Goal: Task Accomplishment & Management: Manage account settings

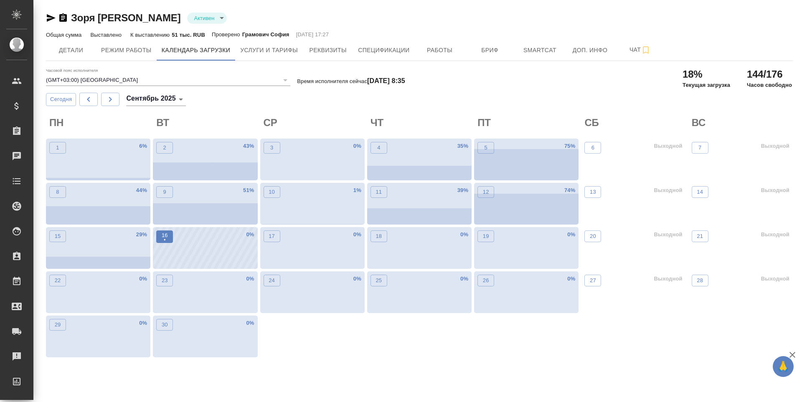
click at [159, 238] on button "16 •" at bounding box center [164, 237] width 17 height 13
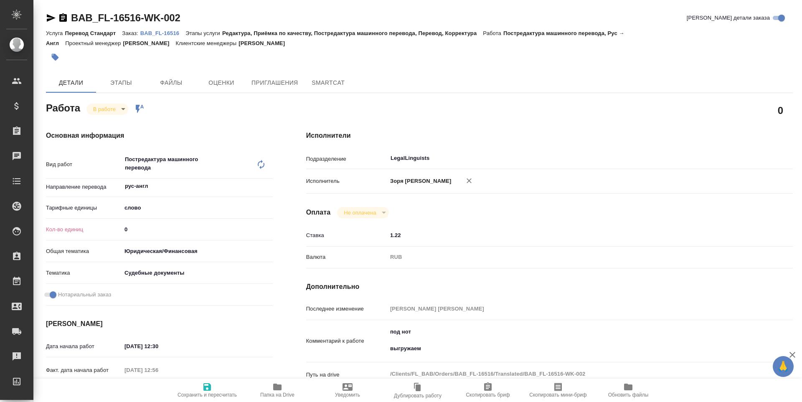
type textarea "x"
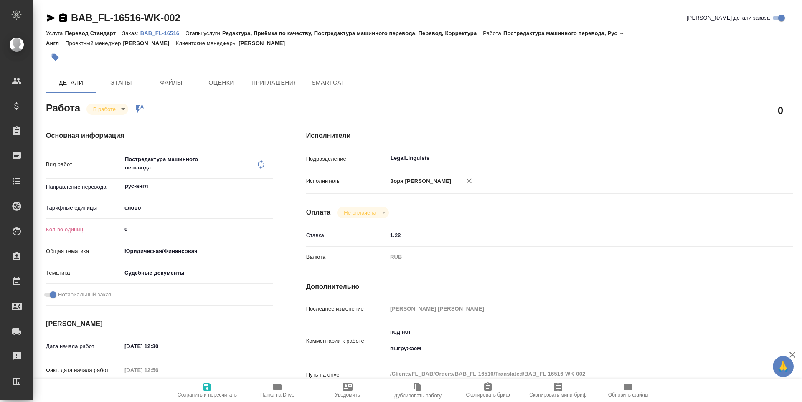
type textarea "x"
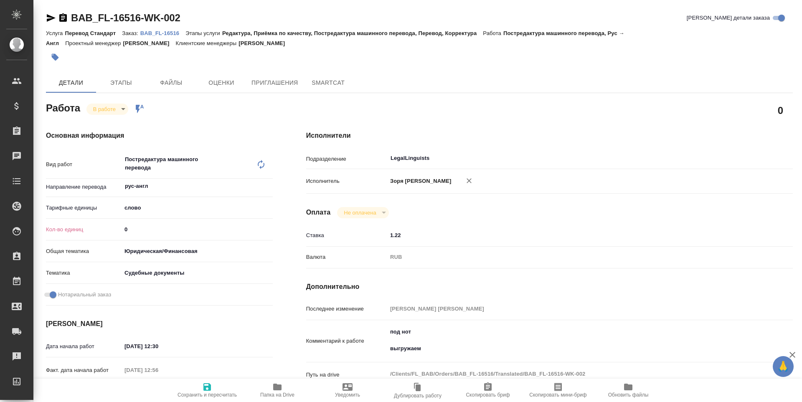
type textarea "x"
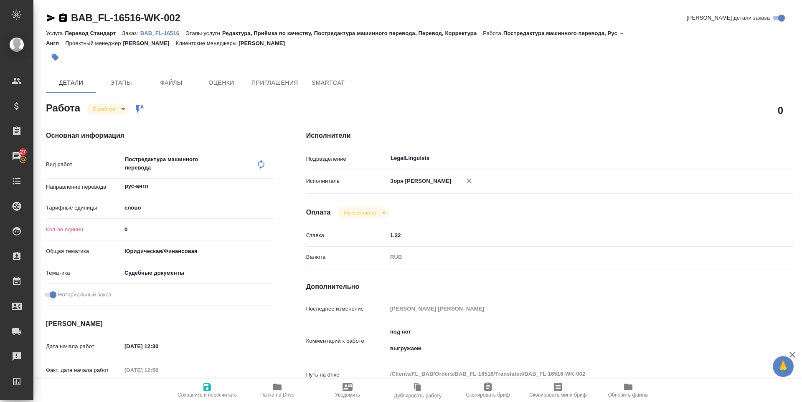
type textarea "x"
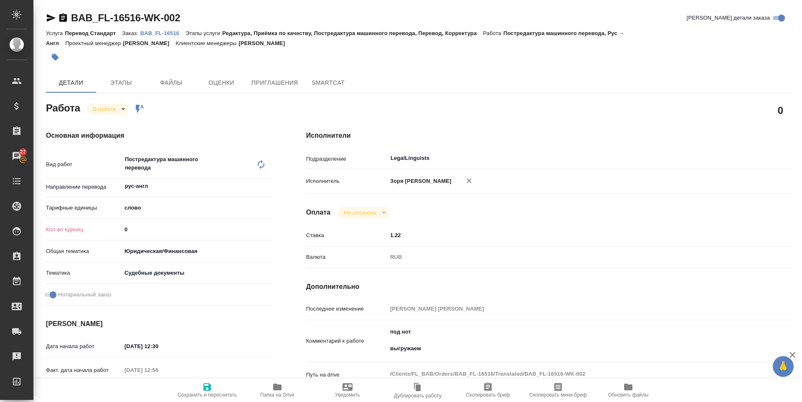
scroll to position [319, 0]
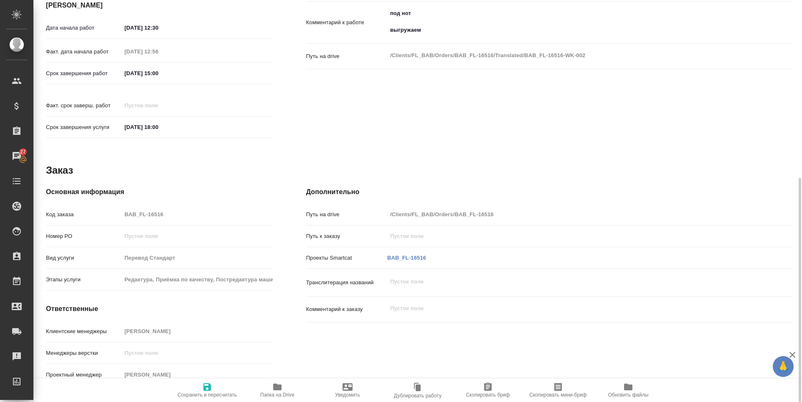
click at [404, 256] on div "Проекты Smartcat BAB_FL-16516" at bounding box center [549, 258] width 486 height 15
click at [404, 255] on link "BAB_FL-16516" at bounding box center [406, 258] width 39 height 6
click at [218, 379] on button "Сохранить и пересчитать" at bounding box center [207, 390] width 70 height 23
type textarea "x"
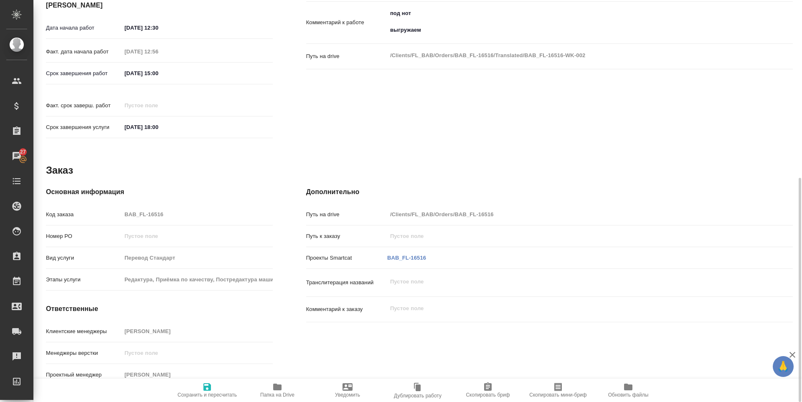
type textarea "x"
type input "inProgress"
type textarea "Постредактура машинного перевода"
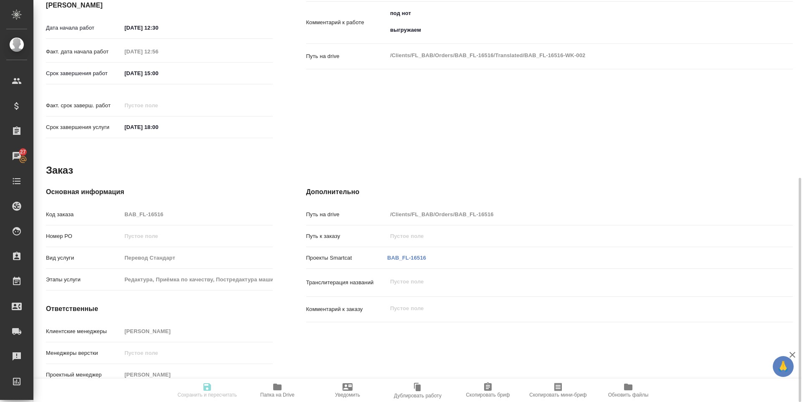
type textarea "x"
type input "рус-англ"
type input "5a8b1489cc6b4906c91bfd90"
type input "0"
type input "yr-fn"
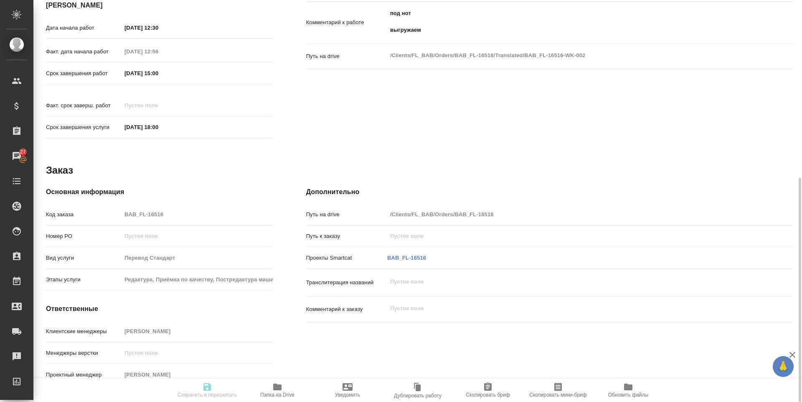
type input "5a8b8b956a9677013d343d23"
checkbox input "true"
type input "15.09.2025 12:30"
type input "15.09.2025 12:56"
type input "16.09.2025 15:00"
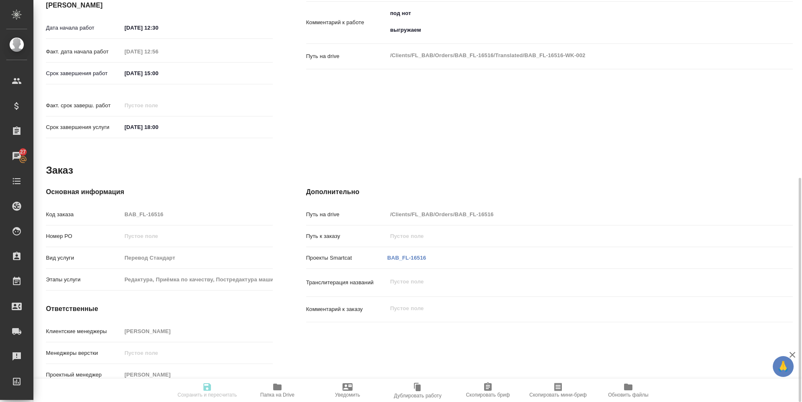
type input "16.09.2025 18:00"
type input "LegalLinguists"
type input "notPayed"
type input "1.22"
type input "RUB"
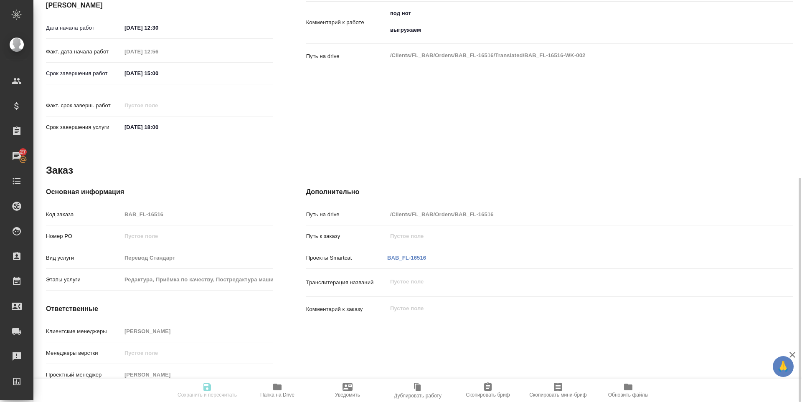
type input "Зоря Татьяна"
type textarea "под нот выгружаем"
type textarea "x"
type textarea "/Clients/FL_BAB/Orders/BAB_FL-16516/Translated/BAB_FL-16516-WK-002"
type textarea "x"
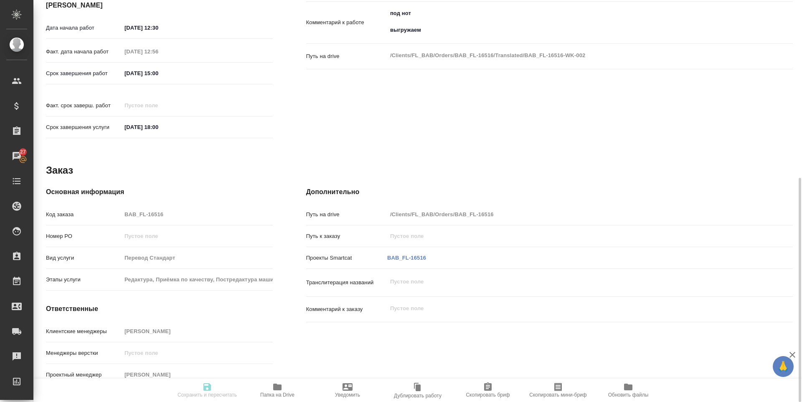
type input "BAB_FL-16516"
type input "Перевод Стандарт"
type input "Редактура, Приёмка по качеству, Постредактура машинного перевода, Перевод, Корр…"
type input "Москалец Алина"
type input "/Clients/FL_BAB/Orders/BAB_FL-16516"
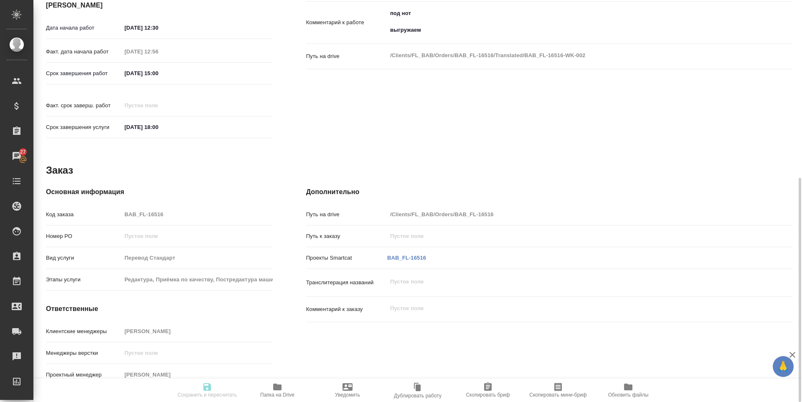
type textarea "x"
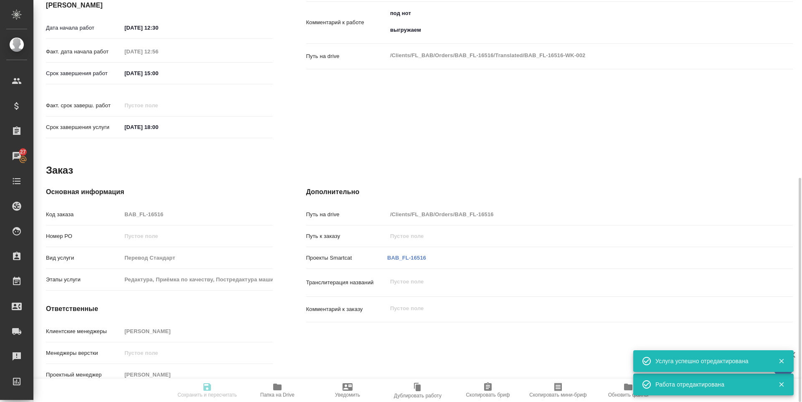
type textarea "x"
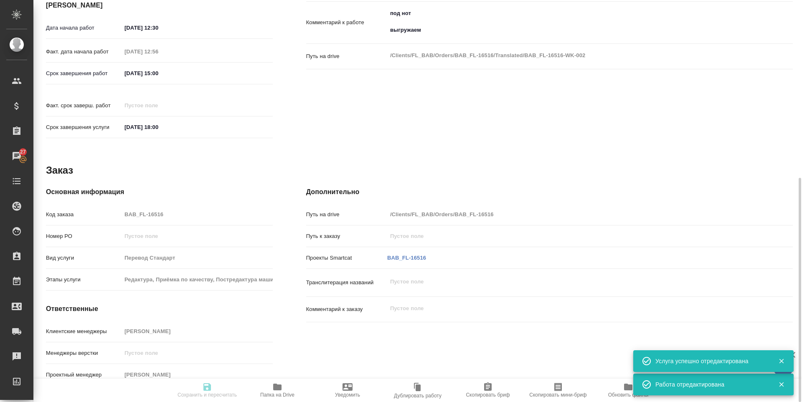
type textarea "x"
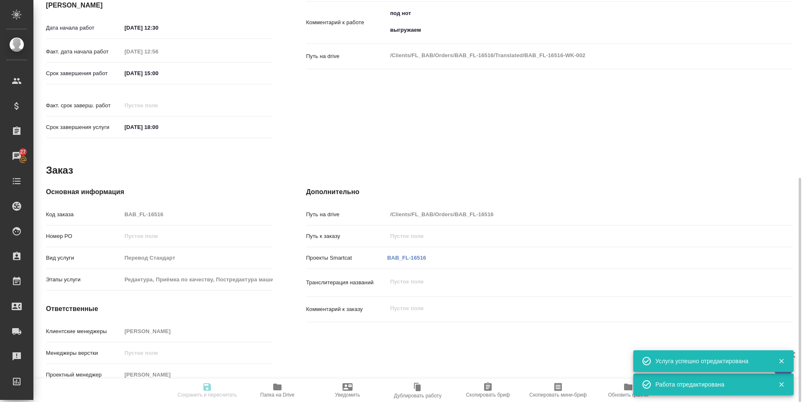
type textarea "x"
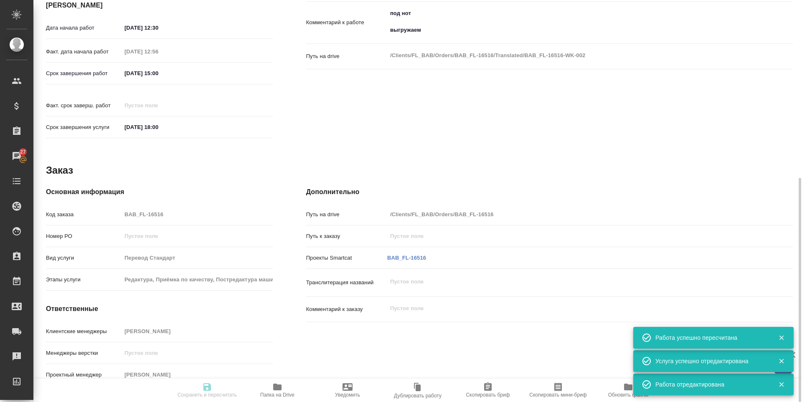
click at [277, 389] on icon "button" at bounding box center [277, 387] width 8 height 7
type input "inProgress"
type textarea "Постредактура машинного перевода"
type textarea "x"
type input "рус-англ"
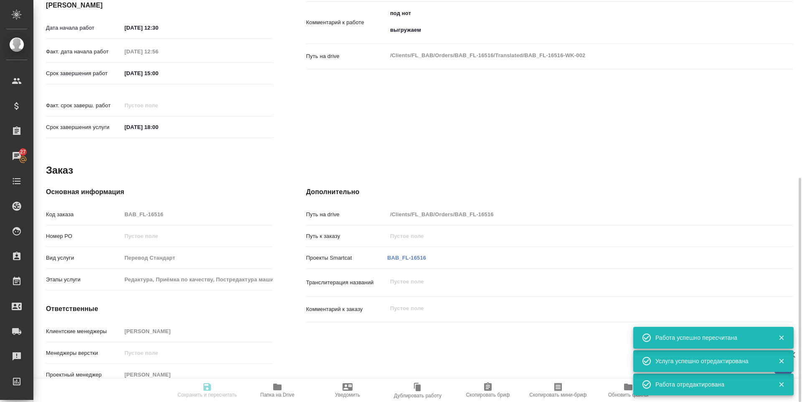
type input "5a8b1489cc6b4906c91bfd90"
type input "482.23"
type input "yr-fn"
type input "5a8b8b956a9677013d343d23"
checkbox input "true"
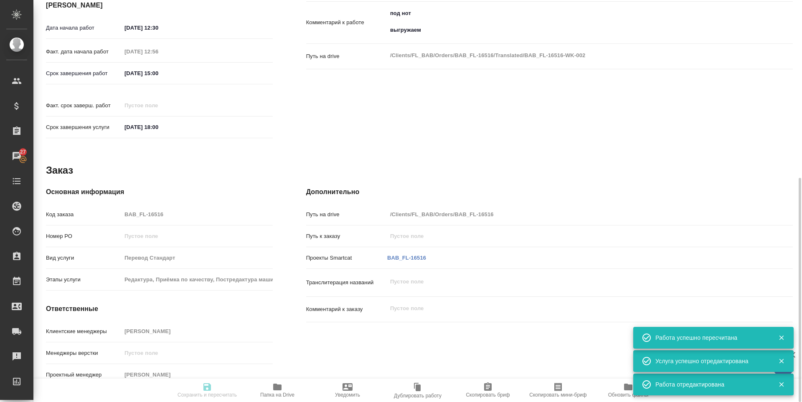
type input "15.09.2025 12:30"
type input "15.09.2025 12:56"
type input "16.09.2025 15:00"
type input "16.09.2025 18:00"
type input "LegalLinguists"
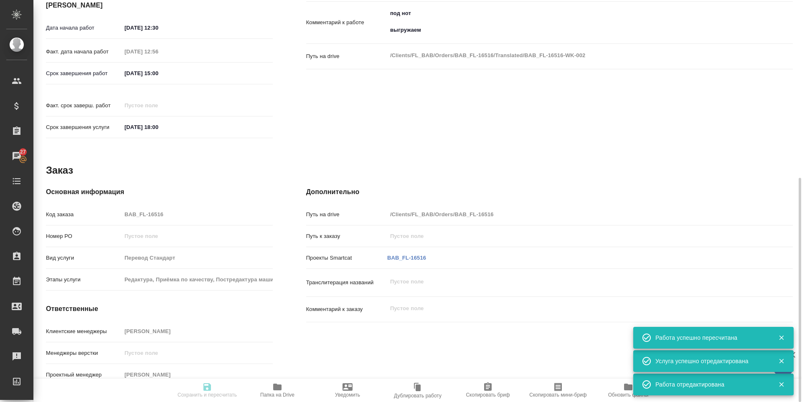
type input "notPayed"
type input "1.22"
type input "RUB"
type input "Зоря Татьяна"
type textarea "под нот выгружаем"
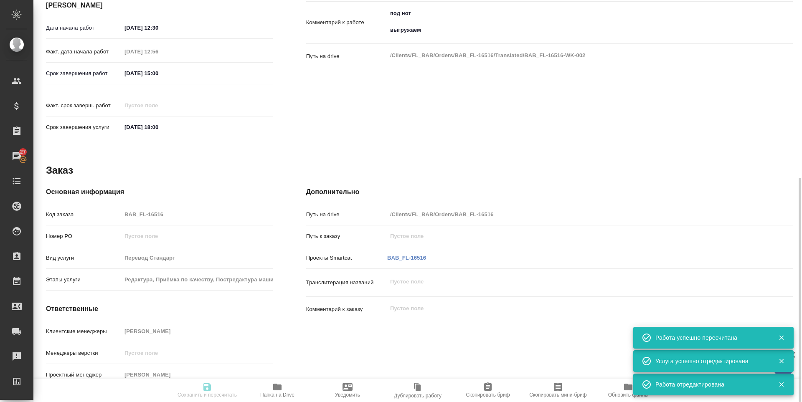
type textarea "x"
type textarea "/Clients/FL_BAB/Orders/BAB_FL-16516/Translated/BAB_FL-16516-WK-002"
type textarea "x"
type input "BAB_FL-16516"
type input "Перевод Стандарт"
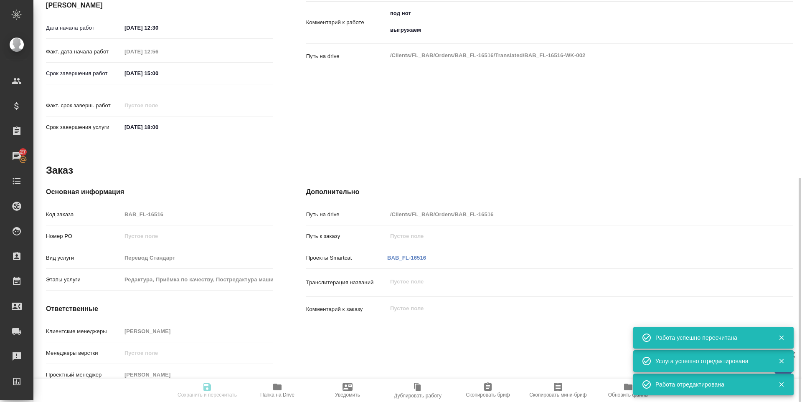
type input "Редактура, Приёмка по качеству, Постредактура машинного перевода, Перевод, Корр…"
type input "Москалец Алина"
type input "/Clients/FL_BAB/Orders/BAB_FL-16516"
type textarea "x"
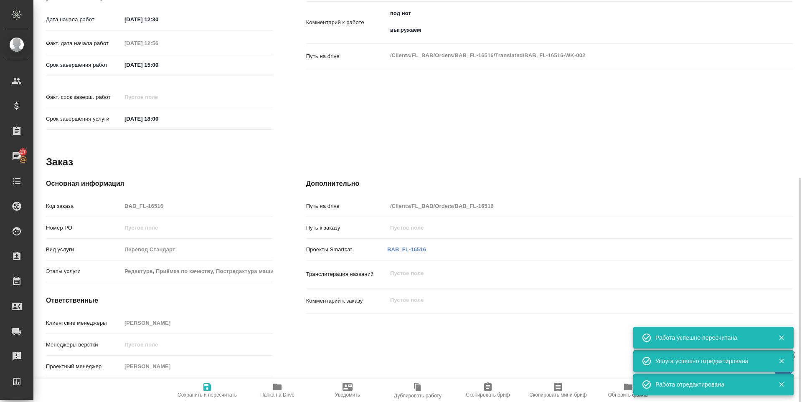
type textarea "x"
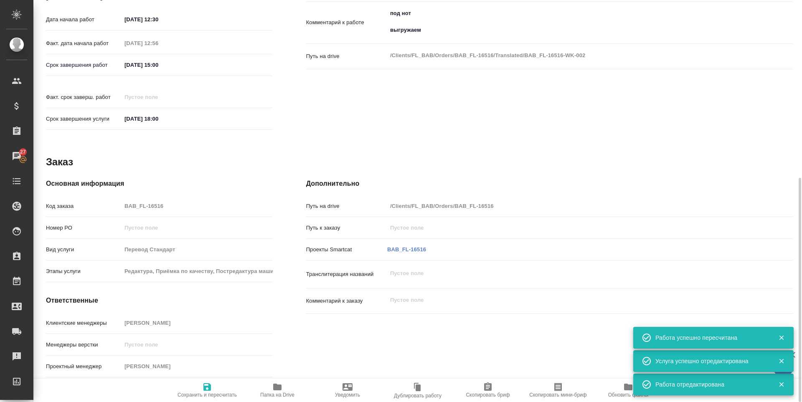
type textarea "x"
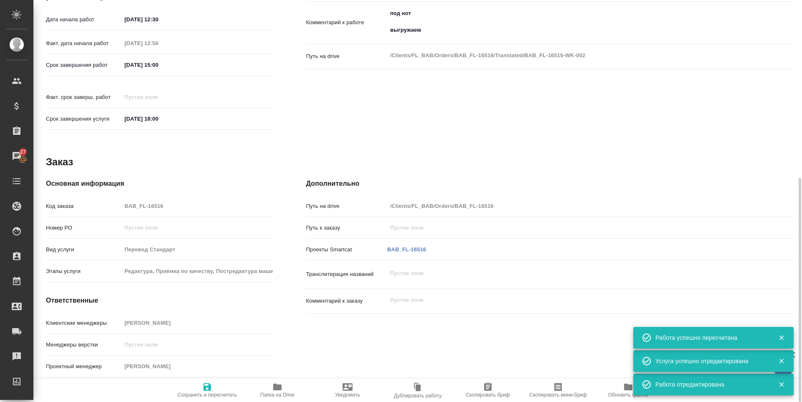
type textarea "x"
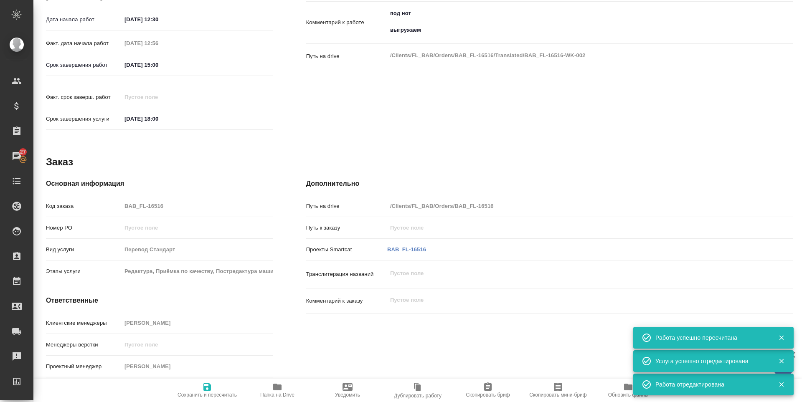
scroll to position [0, 0]
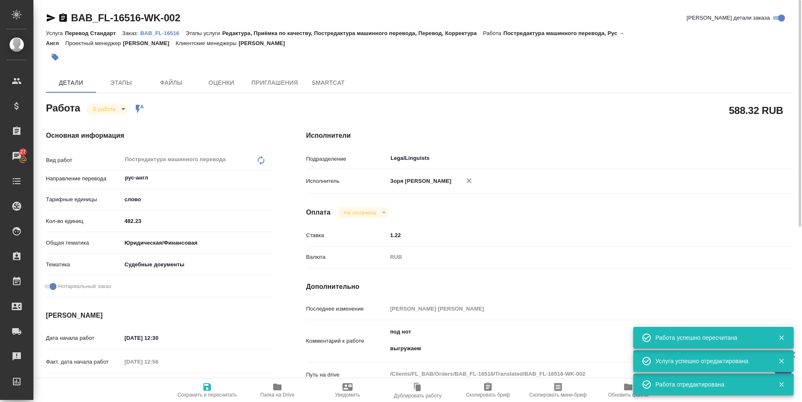
click at [49, 15] on icon "button" at bounding box center [51, 18] width 9 height 8
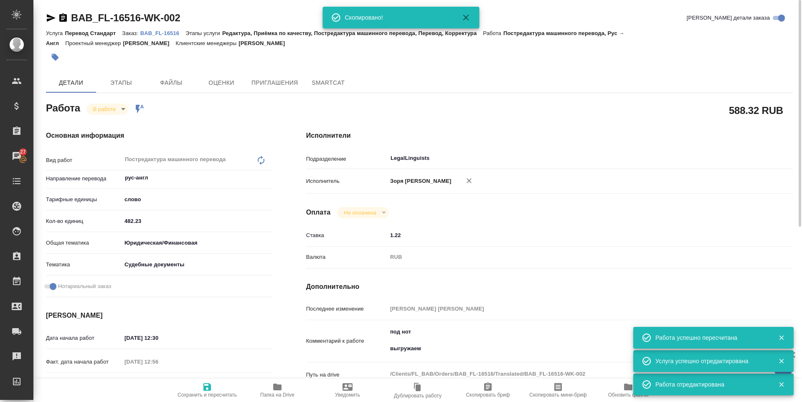
type textarea "x"
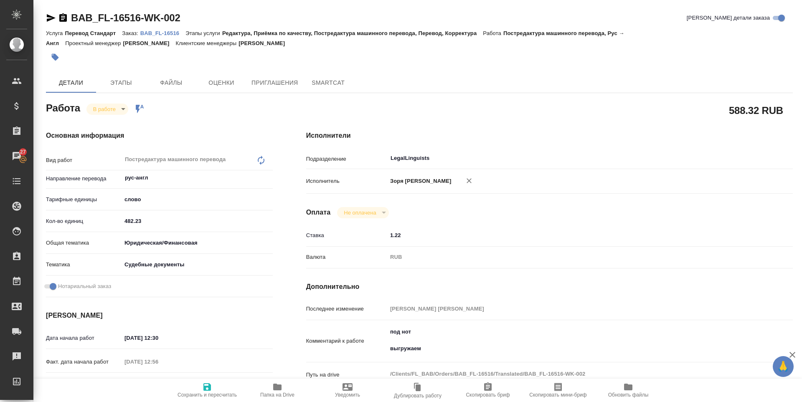
click at [119, 109] on body "🙏 .cls-1 fill:#fff; AWATERA Zoria Tatiana Клиенты Спецификации Заказы 27 Чаты T…" at bounding box center [401, 201] width 802 height 402
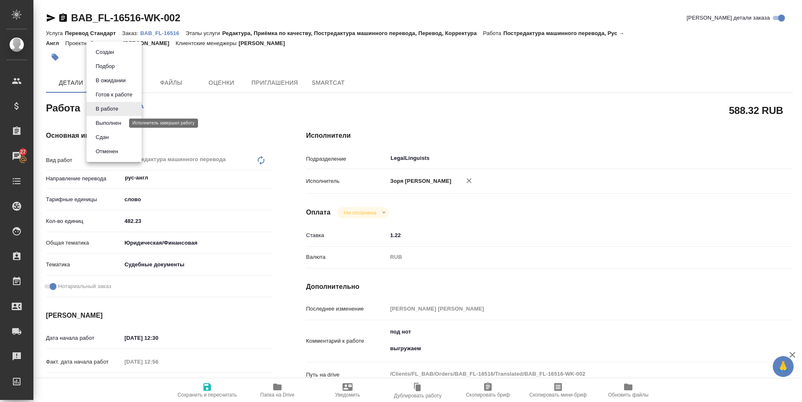
click at [116, 120] on button "Выполнен" at bounding box center [108, 123] width 30 height 9
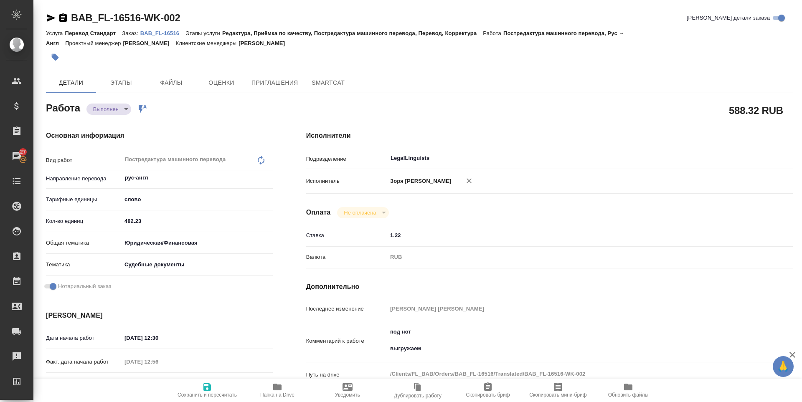
type textarea "x"
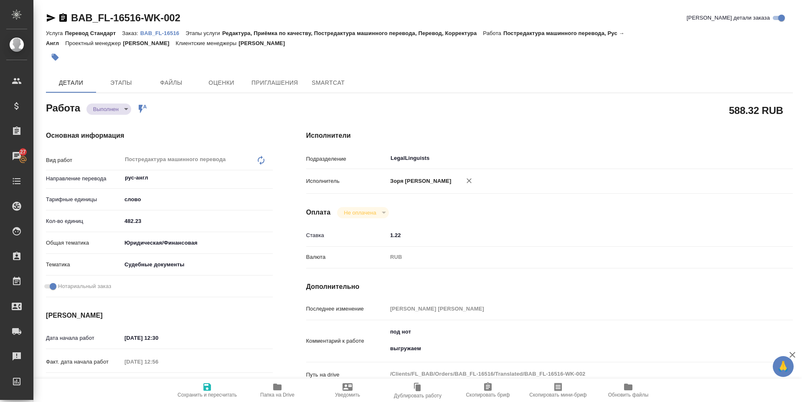
type textarea "x"
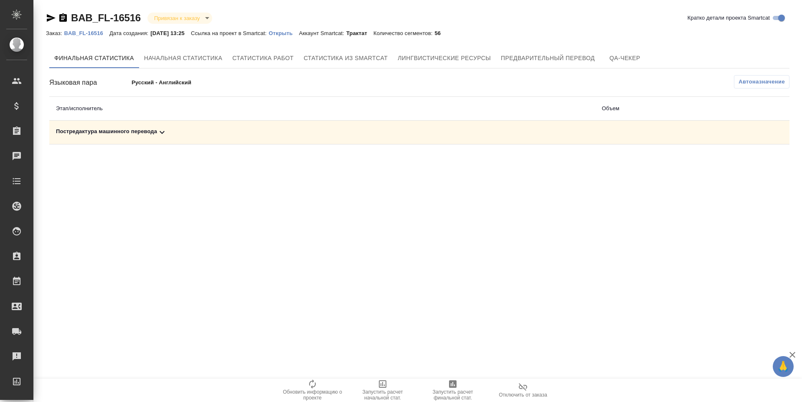
click at [148, 134] on div "Постредактура машинного перевода" at bounding box center [322, 132] width 532 height 10
click at [737, 168] on button "button" at bounding box center [732, 161] width 20 height 20
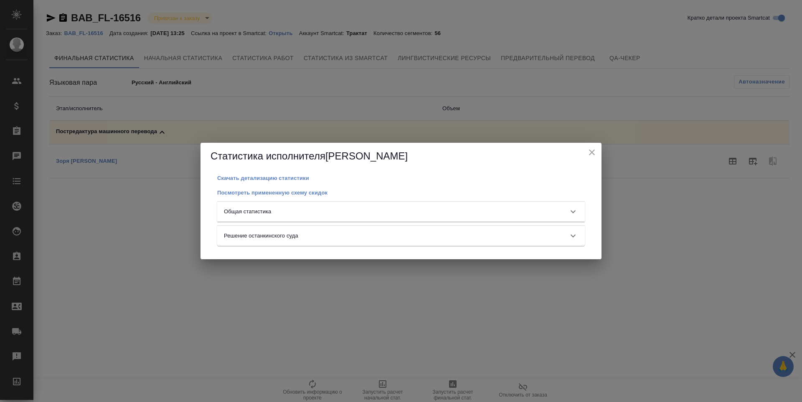
click at [443, 214] on div "Общая статистика" at bounding box center [393, 212] width 339 height 8
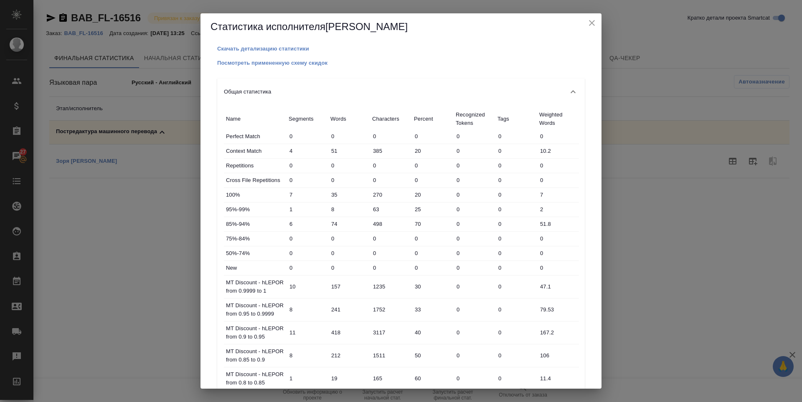
scroll to position [81, 0]
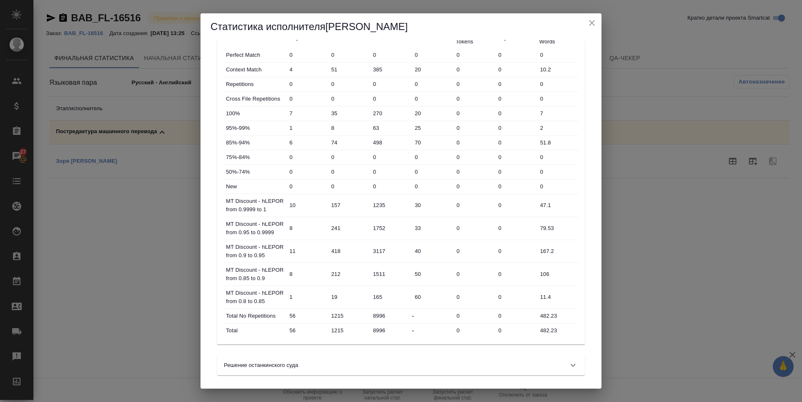
drag, startPoint x: 592, startPoint y: 19, endPoint x: 682, endPoint y: 56, distance: 97.7
click at [592, 19] on icon "close" at bounding box center [592, 23] width 10 height 10
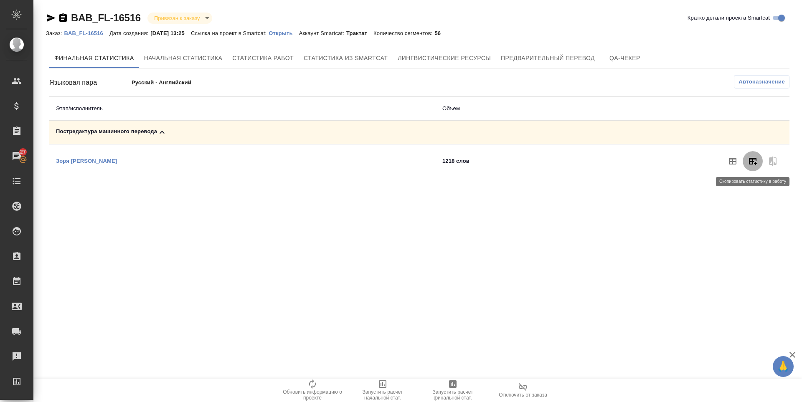
click at [752, 156] on button "button" at bounding box center [752, 161] width 20 height 20
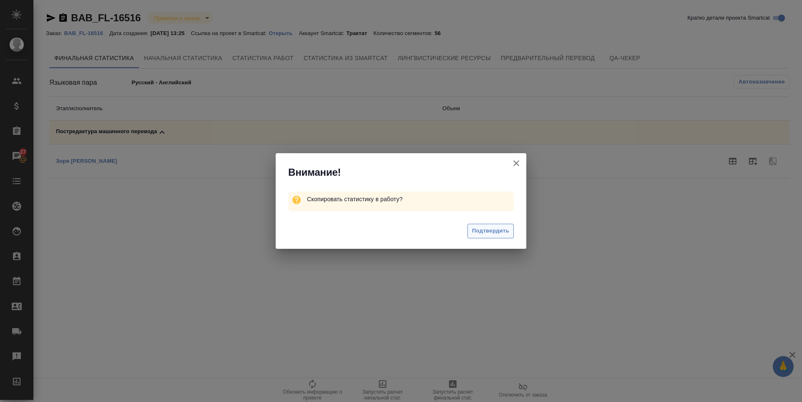
click at [502, 235] on span "Подтвердить" at bounding box center [490, 231] width 37 height 10
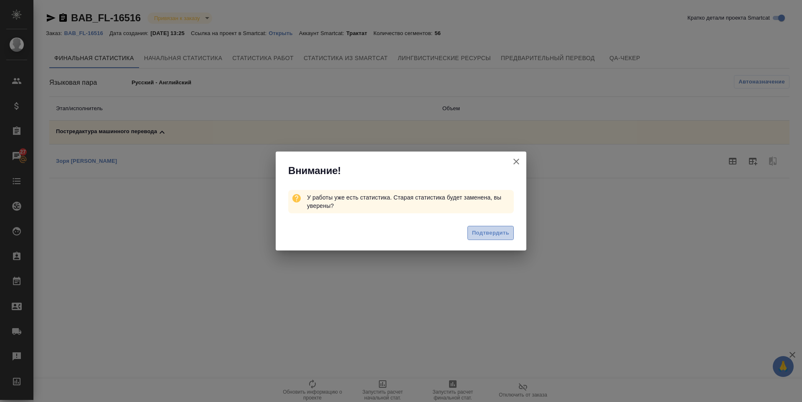
click at [502, 235] on span "Подтвердить" at bounding box center [490, 233] width 37 height 10
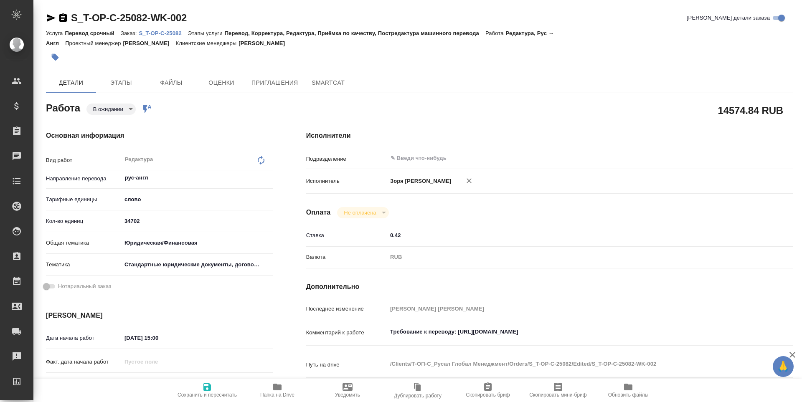
type textarea "x"
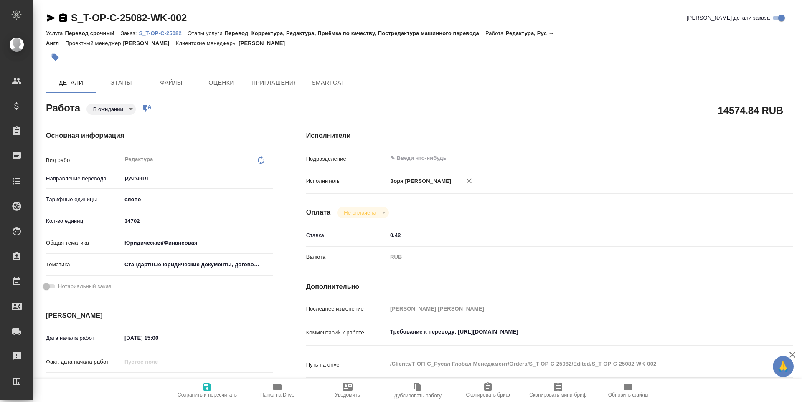
type textarea "x"
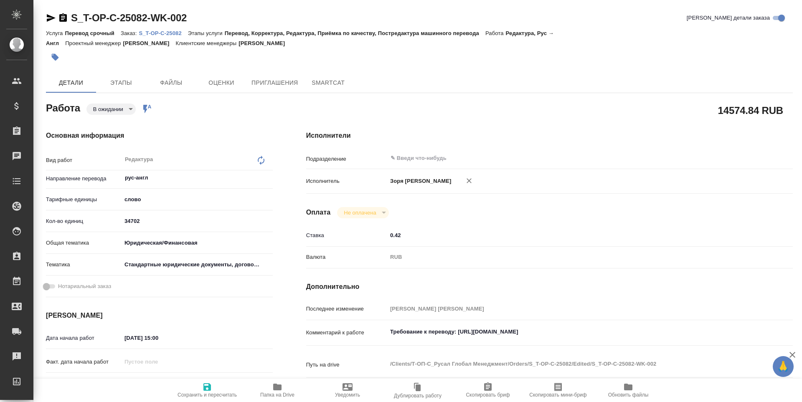
type textarea "x"
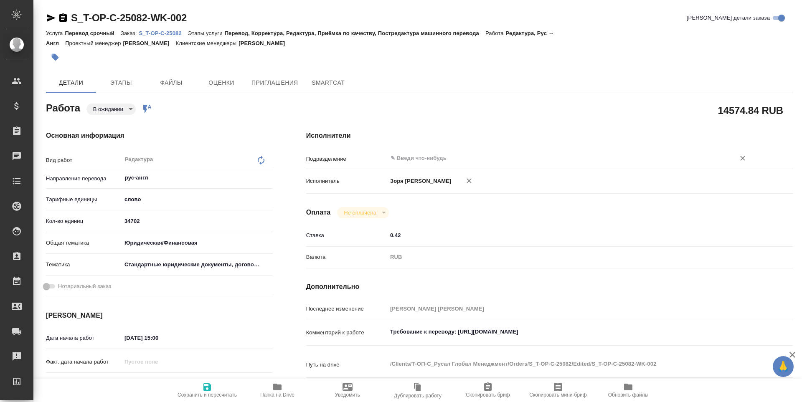
type textarea "x"
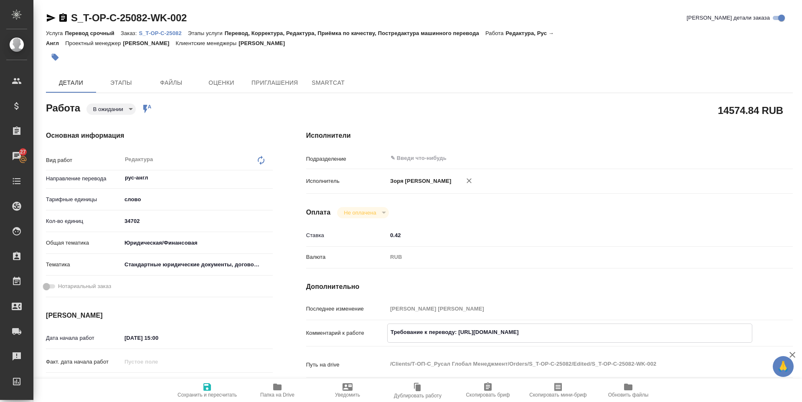
drag, startPoint x: 458, startPoint y: 339, endPoint x: 608, endPoint y: 342, distance: 150.4
click at [608, 339] on textarea "Требование к переводу: https://drive.awatera.com/s/ib5dGLEdndg5YS2" at bounding box center [570, 332] width 364 height 14
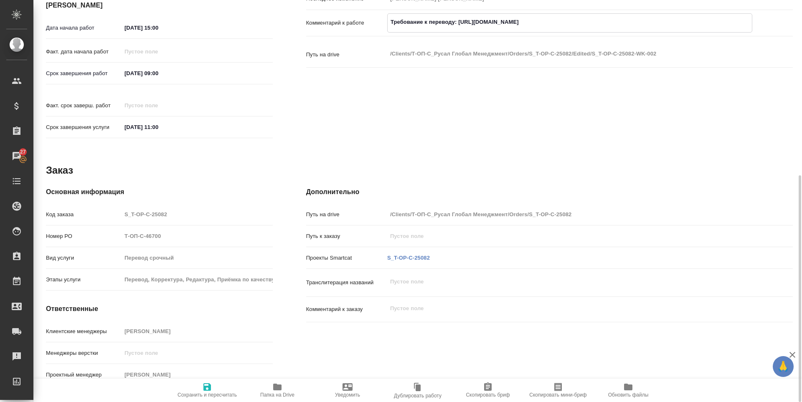
type textarea "x"
click at [279, 385] on icon "button" at bounding box center [277, 387] width 8 height 7
